Goal: Task Accomplishment & Management: Use online tool/utility

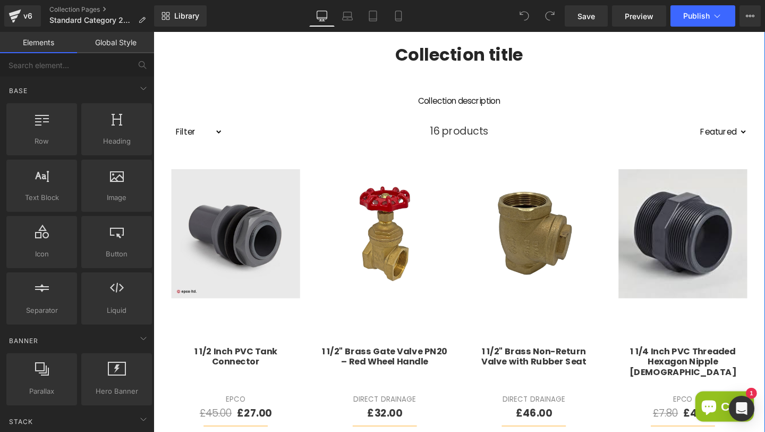
scroll to position [266, 0]
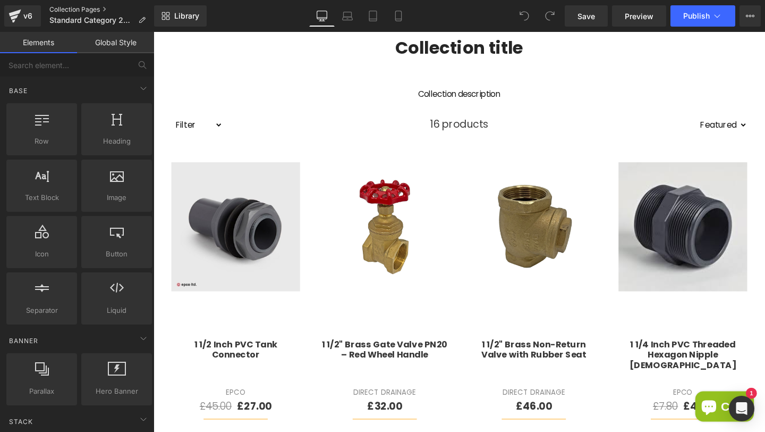
drag, startPoint x: 60, startPoint y: 6, endPoint x: 124, endPoint y: 45, distance: 75.4
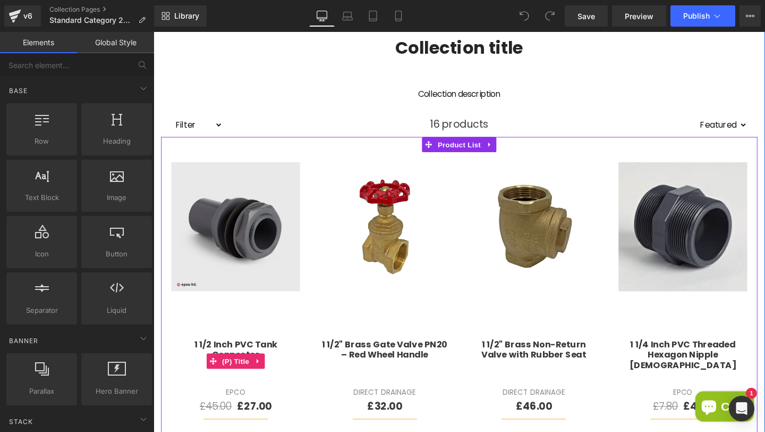
scroll to position [338, 0]
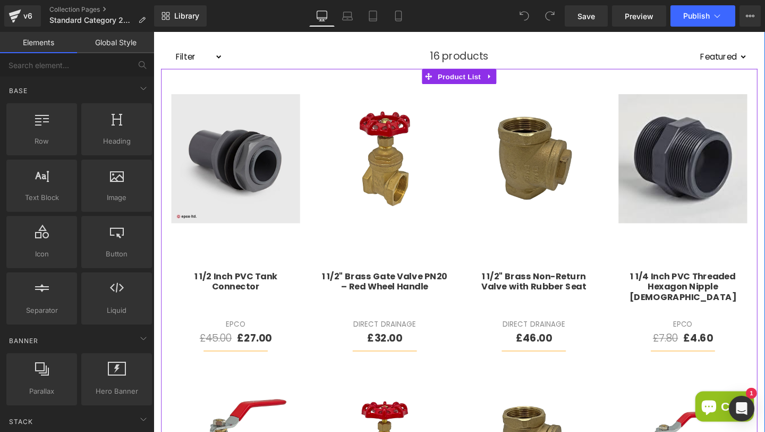
click at [238, 352] on div "£45.00 £27.00 (P) Price" at bounding box center [240, 353] width 136 height 16
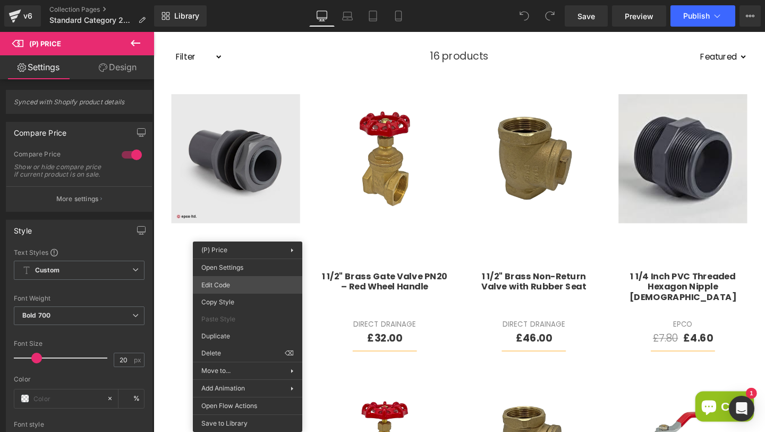
click at [235, 0] on div "You are previewing how the will restyle your page. You can not edit Elements in…" at bounding box center [382, 0] width 765 height 0
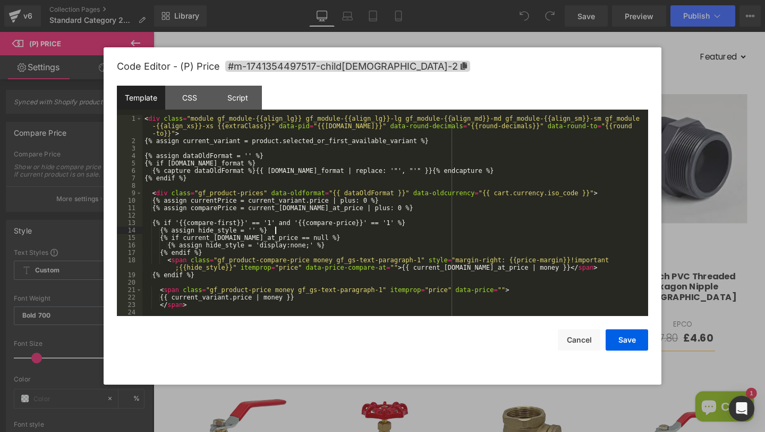
click at [332, 232] on div "< div class = "module gf_module-{{align_lg}} gf_module-{{align_lg}}-lg gf_modul…" at bounding box center [393, 230] width 502 height 231
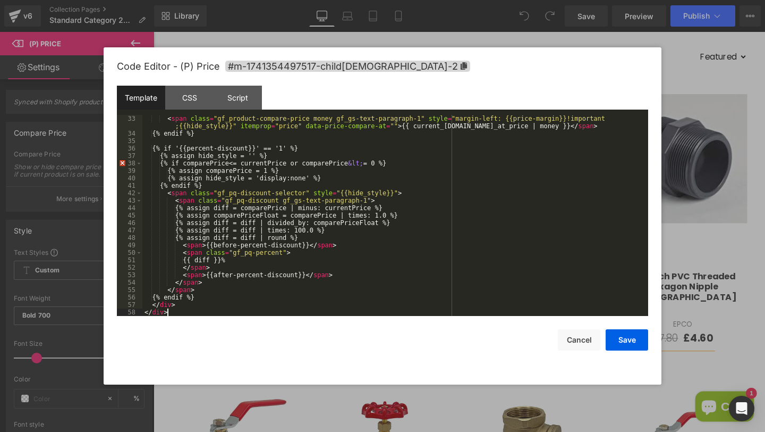
scroll to position [260, 0]
click at [625, 342] on button "Save" at bounding box center [627, 339] width 43 height 21
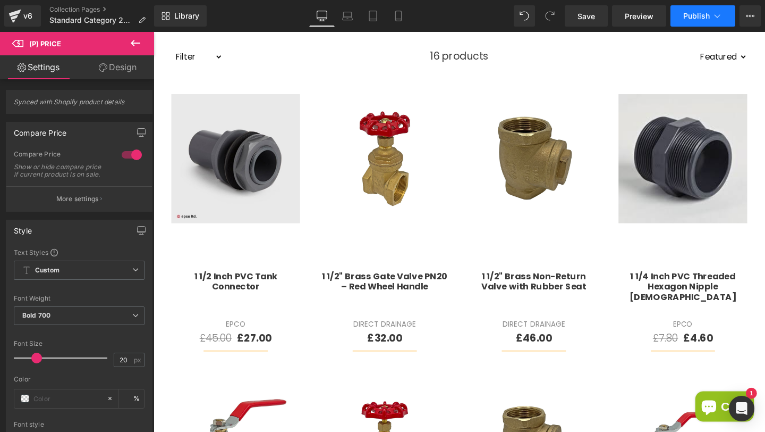
click at [696, 20] on span "Publish" at bounding box center [697, 16] width 27 height 9
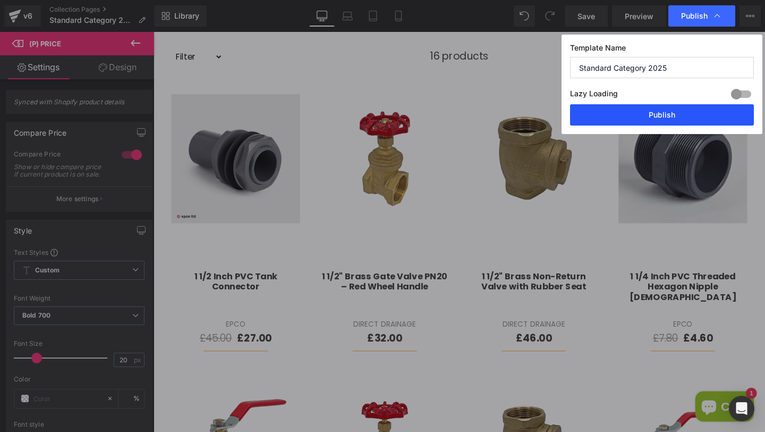
click at [634, 122] on button "Publish" at bounding box center [662, 114] width 184 height 21
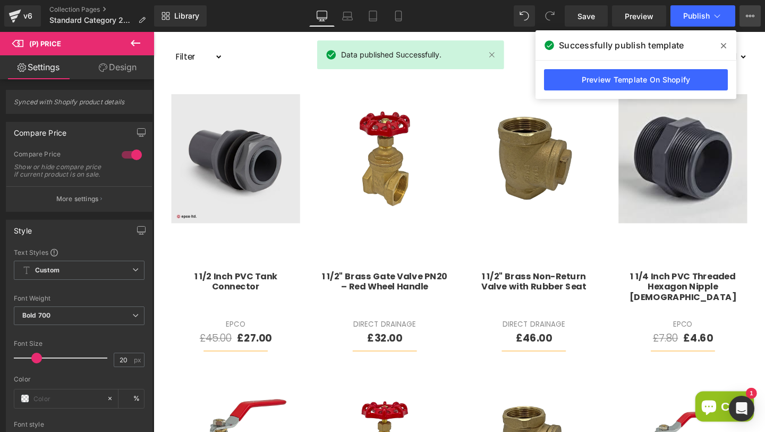
click at [752, 17] on icon at bounding box center [750, 16] width 9 height 9
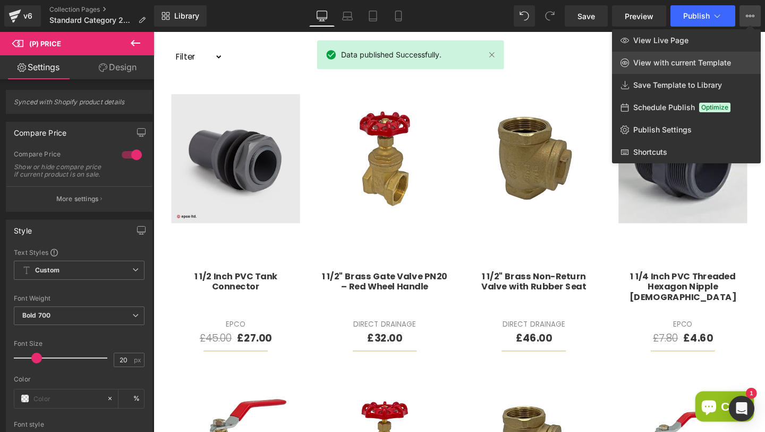
click at [678, 69] on link "View with current Template" at bounding box center [686, 63] width 149 height 22
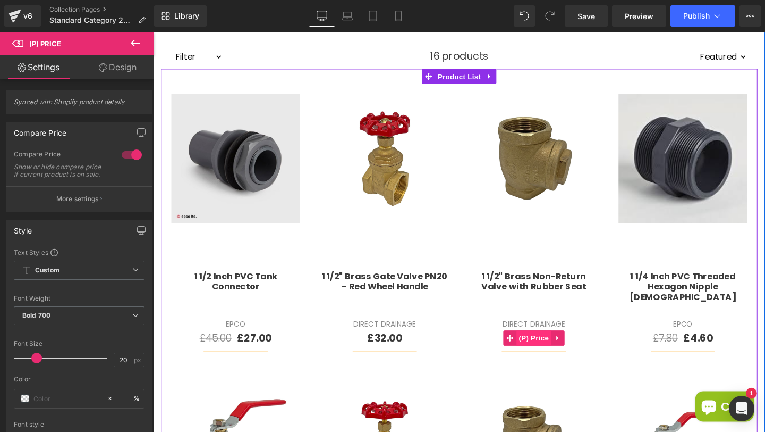
click at [546, 355] on span "(P) Price" at bounding box center [553, 353] width 37 height 16
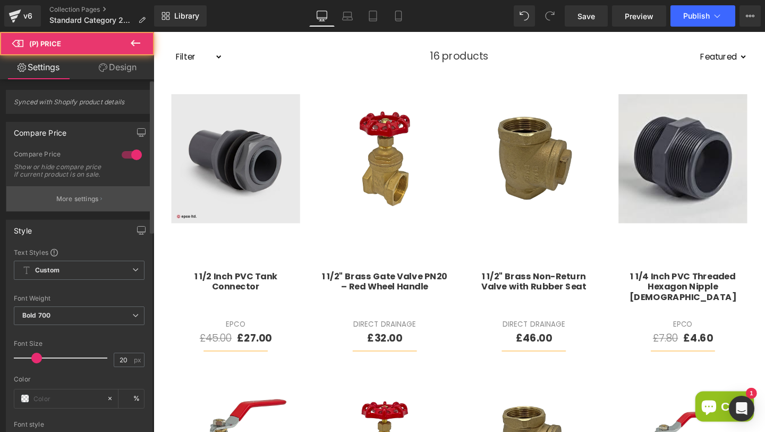
click at [78, 204] on p "More settings" at bounding box center [77, 199] width 43 height 10
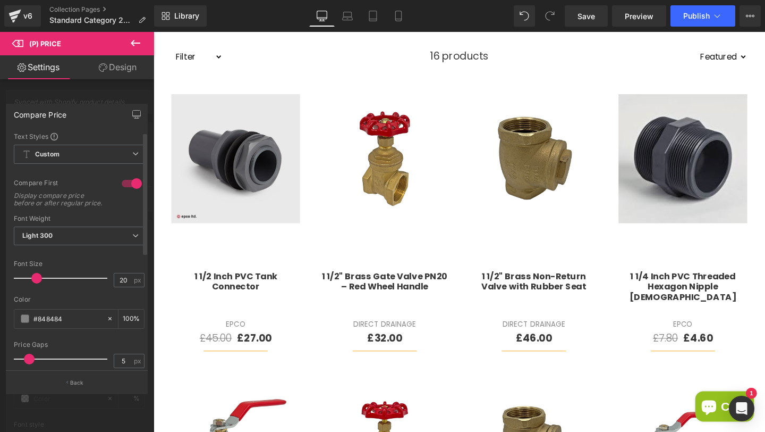
click at [127, 182] on div at bounding box center [132, 183] width 26 height 17
click at [705, 21] on button "Publish" at bounding box center [703, 15] width 65 height 21
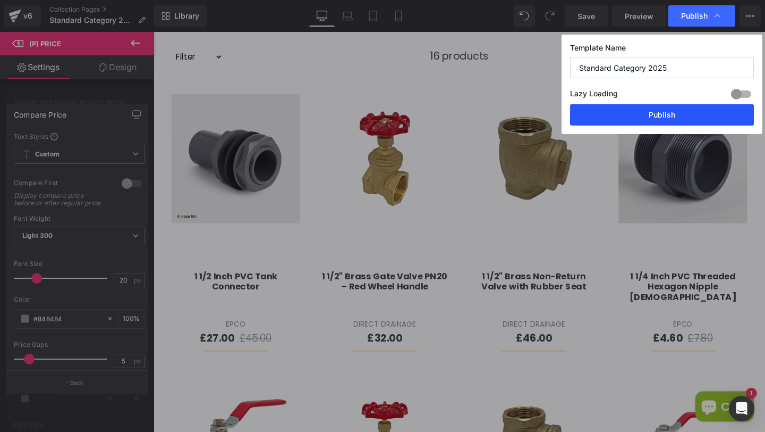
click at [629, 114] on button "Publish" at bounding box center [662, 114] width 184 height 21
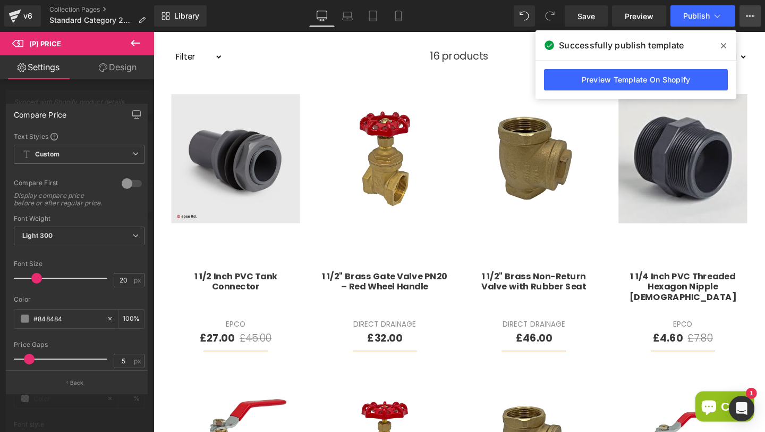
click at [743, 21] on button "View Live Page View with current Template Save Template to Library Schedule Pub…" at bounding box center [750, 15] width 21 height 21
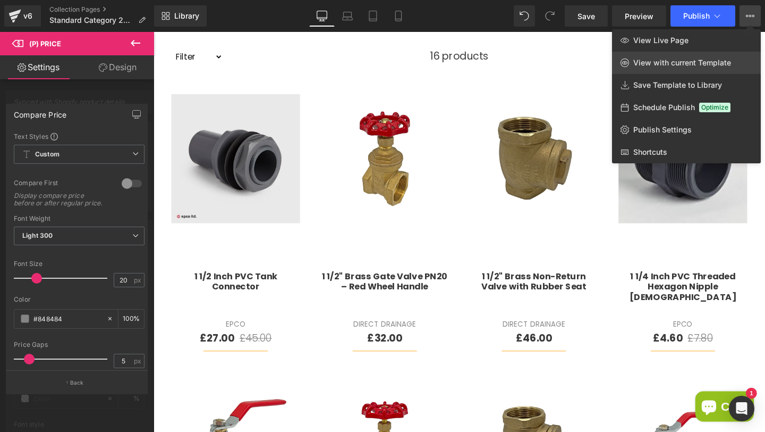
click at [707, 63] on span "View with current Template" at bounding box center [683, 63] width 98 height 10
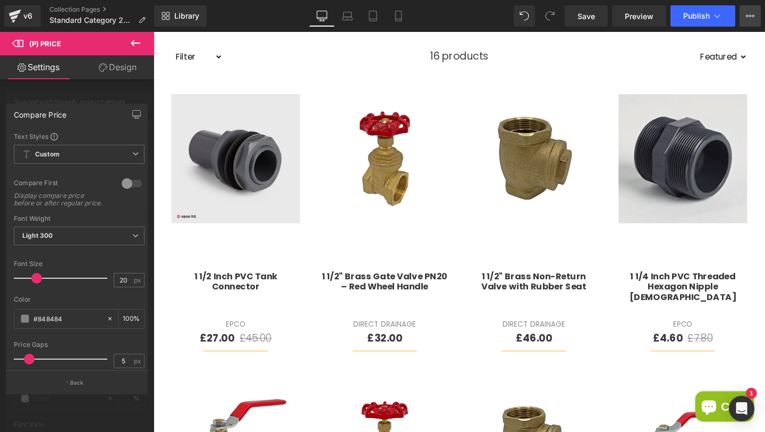
click at [754, 19] on button "View Live Page View with current Template Save Template to Library Schedule Pub…" at bounding box center [750, 15] width 21 height 21
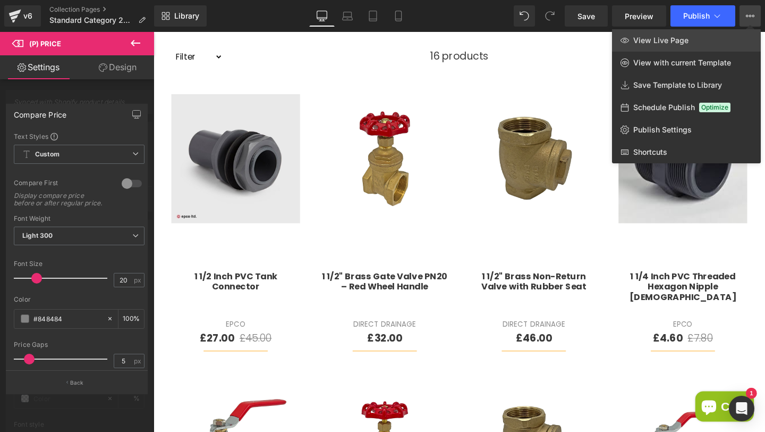
click at [686, 43] on span "View Live Page" at bounding box center [661, 41] width 55 height 10
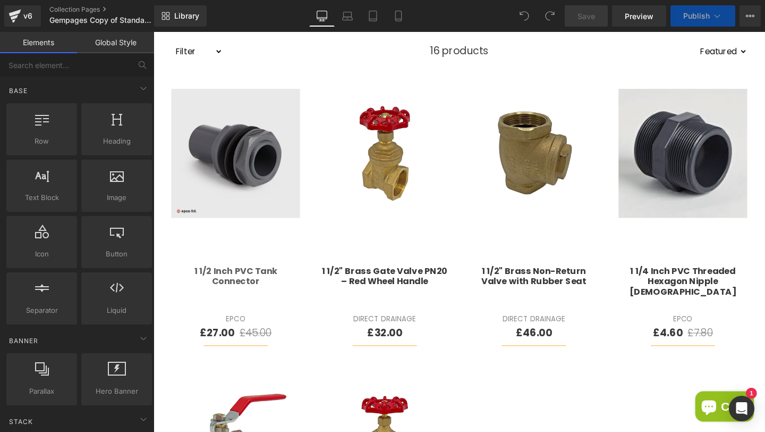
scroll to position [356, 0]
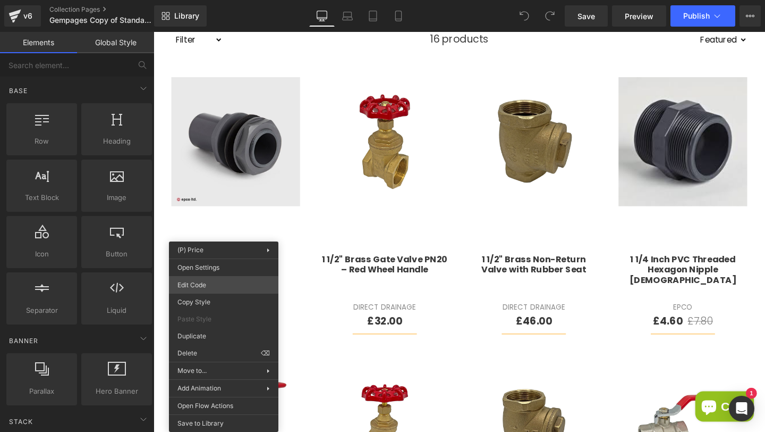
click at [231, 0] on div "You are previewing how the will restyle your page. You can not edit Elements in…" at bounding box center [382, 0] width 765 height 0
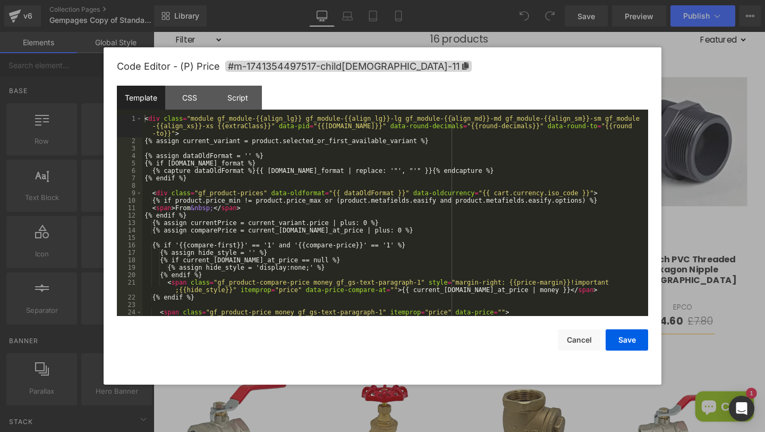
click at [320, 221] on div "< div class = "module gf_module-{{align_lg}} gf_module-{{align_lg}}-lg gf_modul…" at bounding box center [393, 230] width 502 height 231
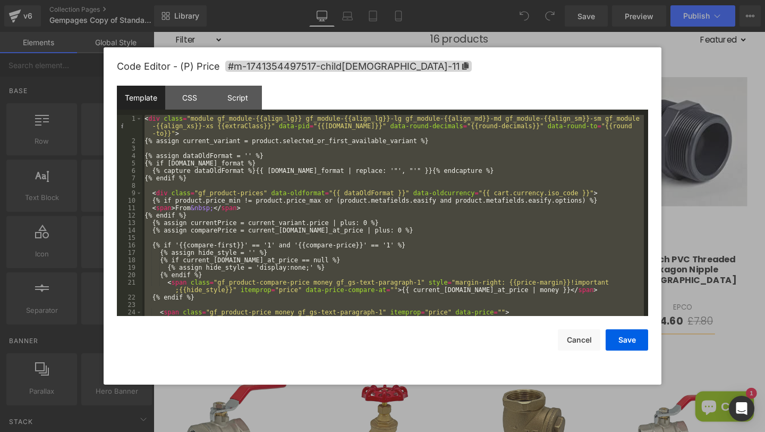
click at [278, 208] on div "< div class = "module gf_module-{{align_lg}} gf_module-{{align_lg}}-lg gf_modul…" at bounding box center [393, 230] width 502 height 231
